Goal: Task Accomplishment & Management: Manage account settings

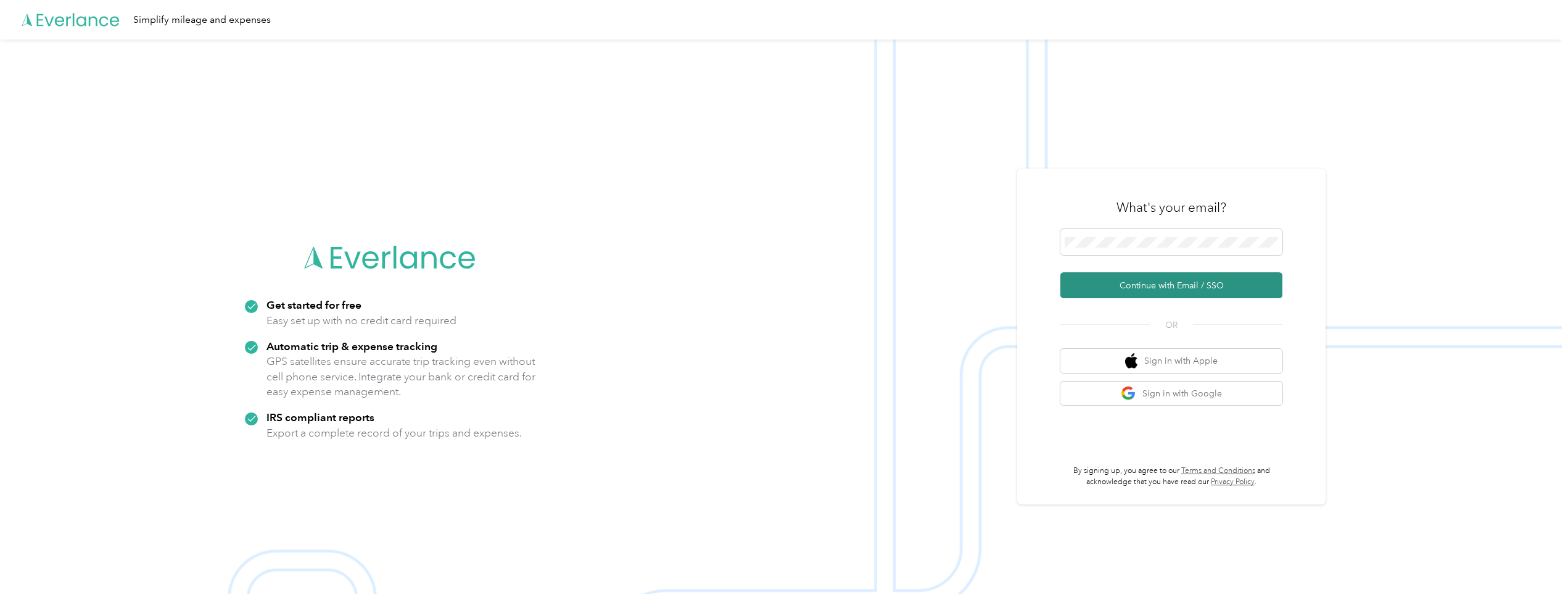
click at [1120, 287] on button "Continue with Email / SSO" at bounding box center [1171, 285] width 222 height 26
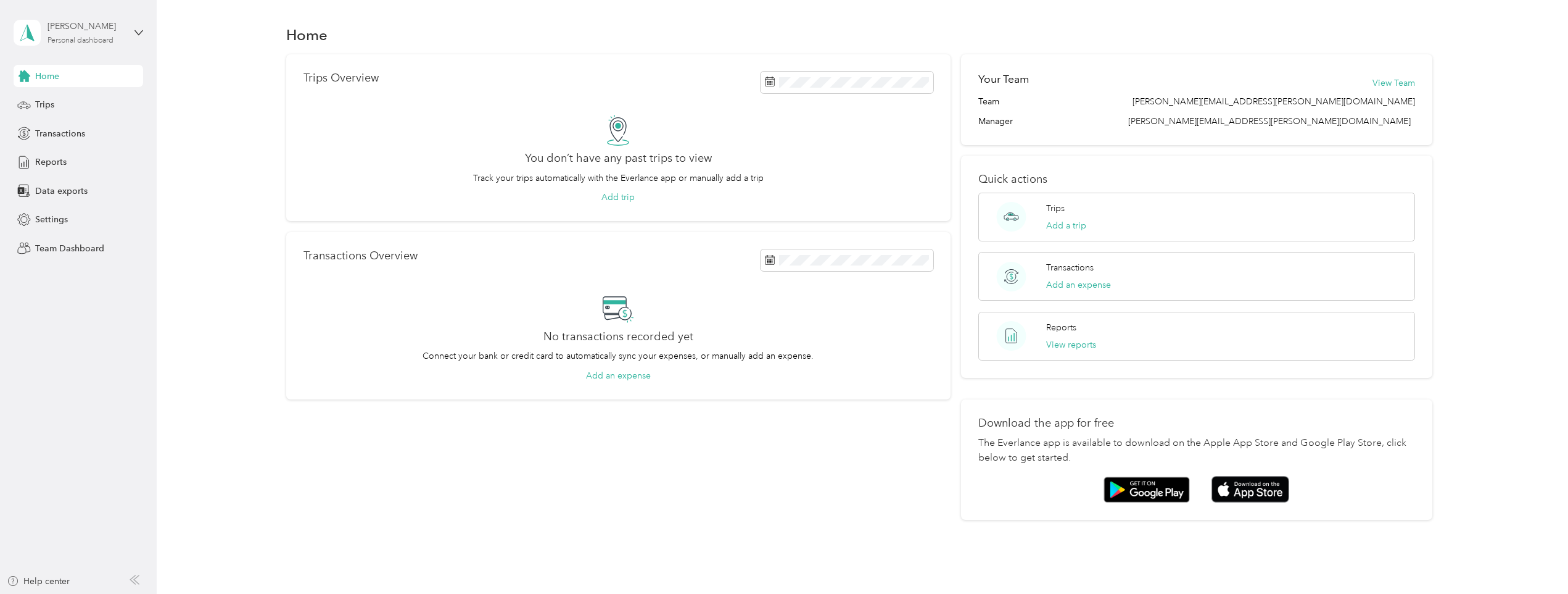
click at [101, 40] on div "Personal dashboard" at bounding box center [81, 40] width 66 height 7
click at [66, 96] on div "Team dashboard" at bounding box center [58, 96] width 66 height 13
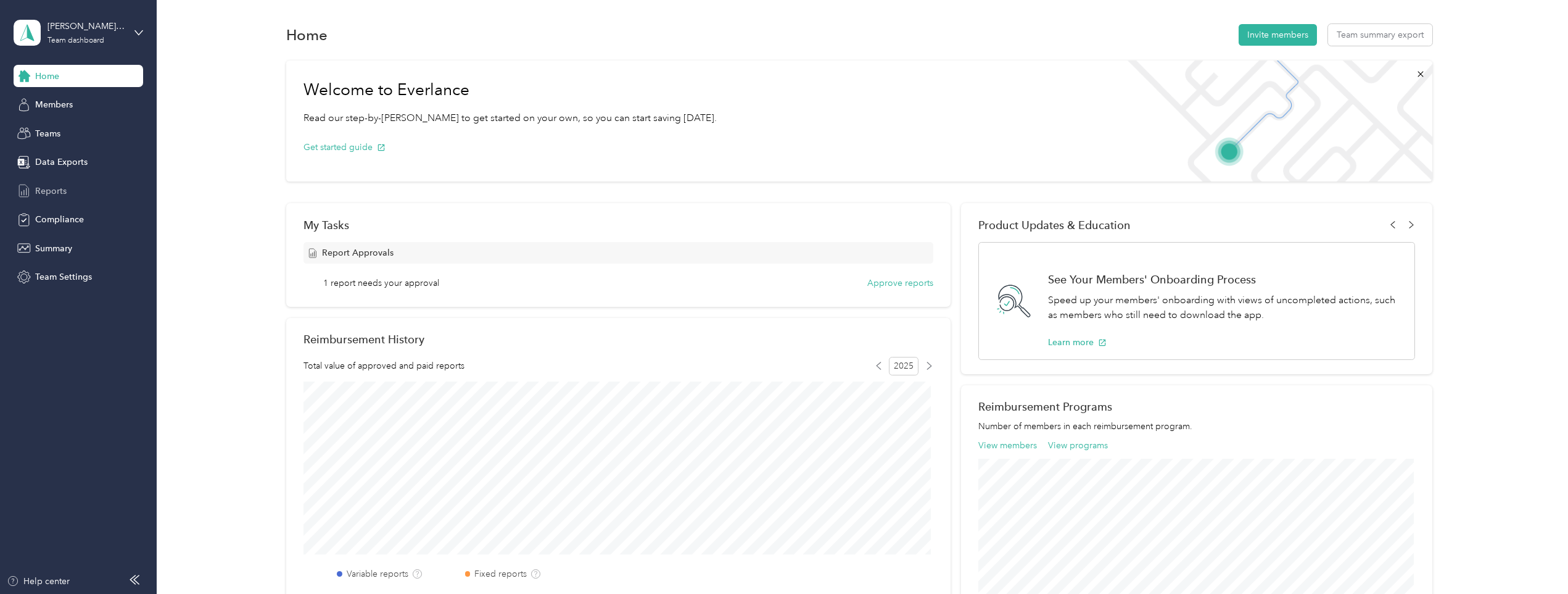
click at [59, 188] on span "Reports" at bounding box center [51, 191] width 31 height 13
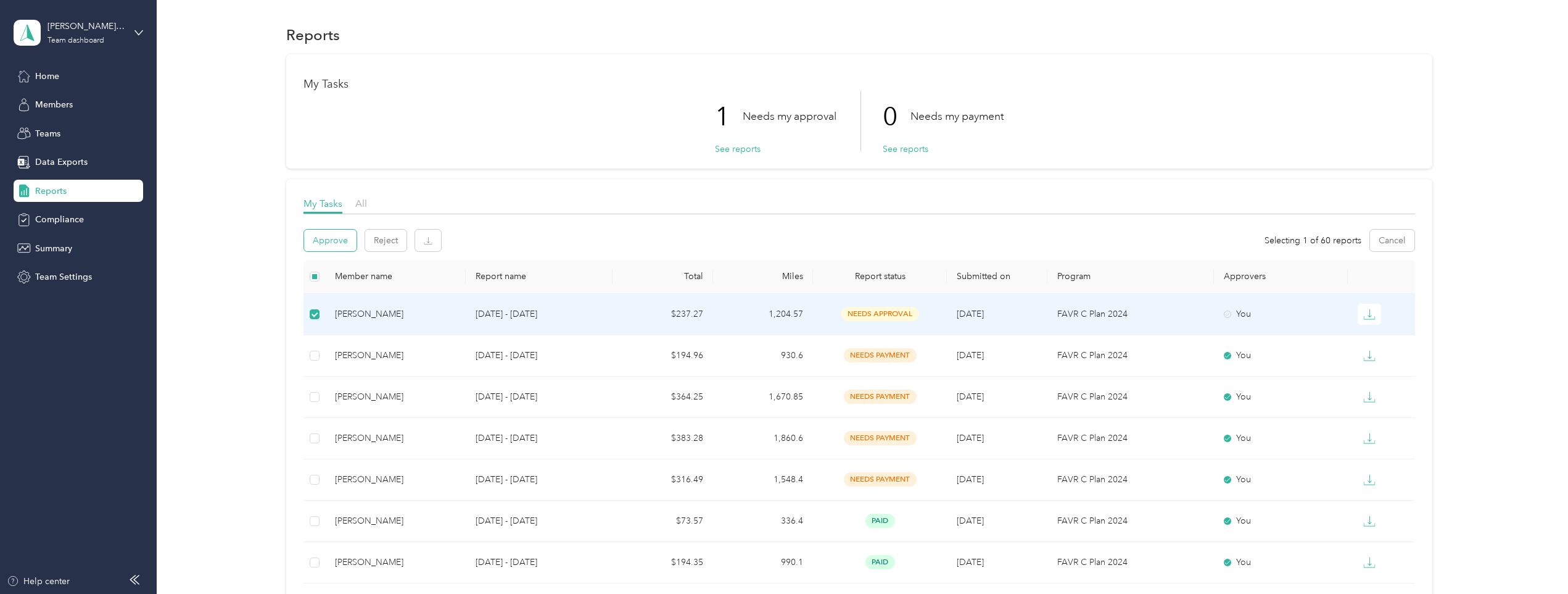
click at [331, 245] on button "Approve" at bounding box center [330, 241] width 52 height 22
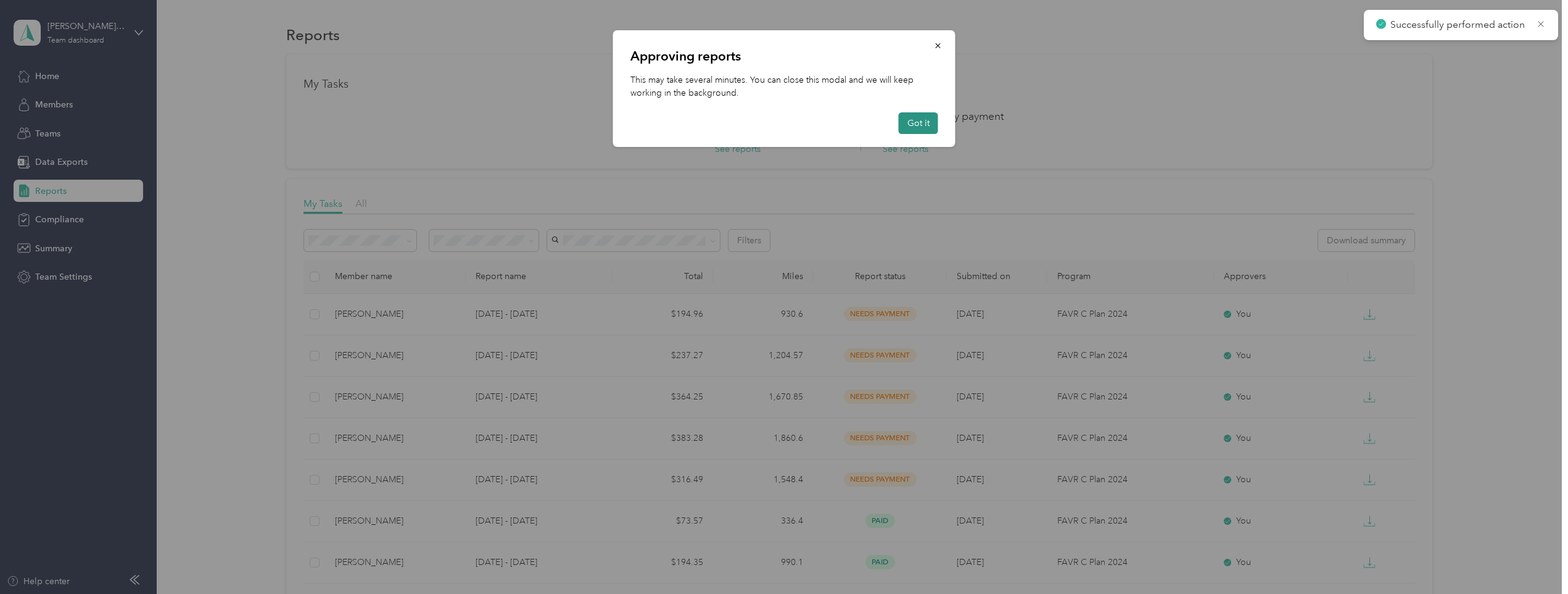
click at [924, 125] on button "Got it" at bounding box center [918, 123] width 40 height 22
